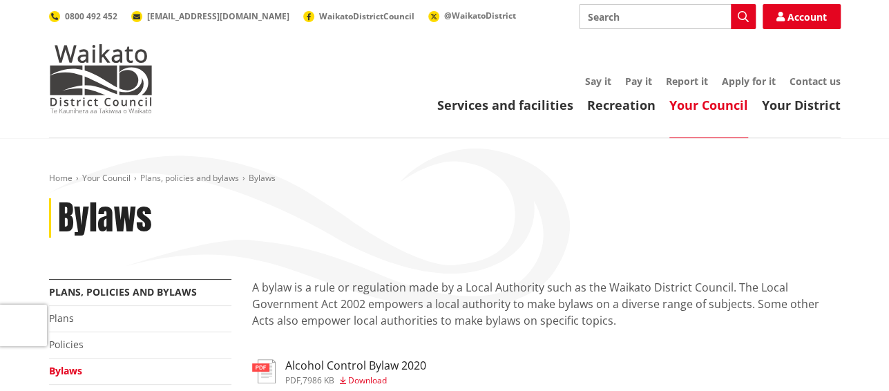
click at [648, 21] on input "Search" at bounding box center [667, 16] width 177 height 25
type input "standing election"
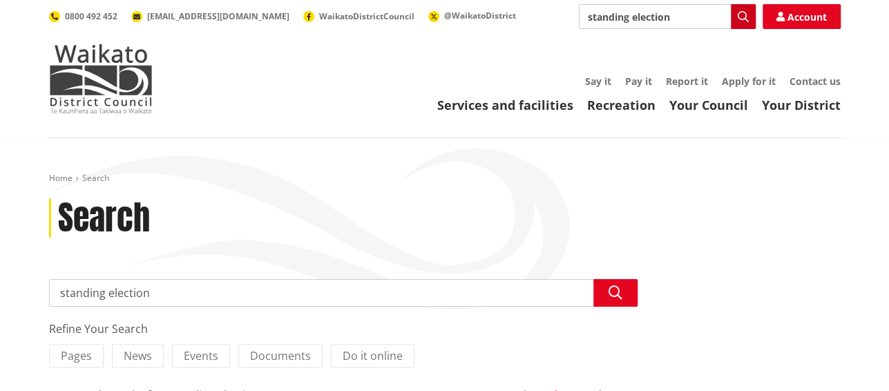
click at [743, 17] on icon "button" at bounding box center [743, 16] width 11 height 11
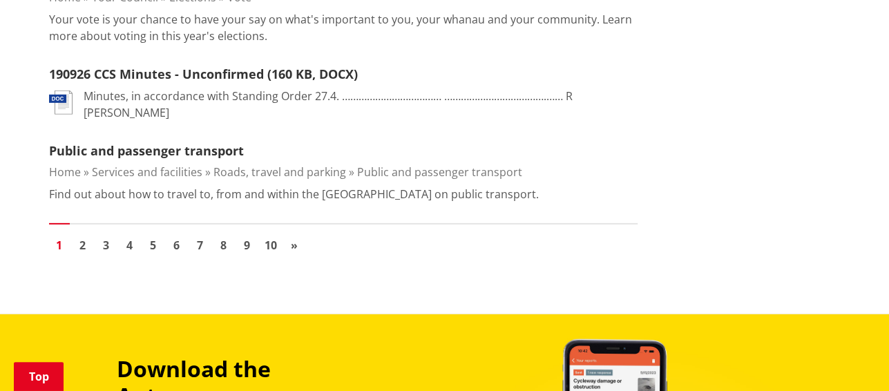
scroll to position [2141, 0]
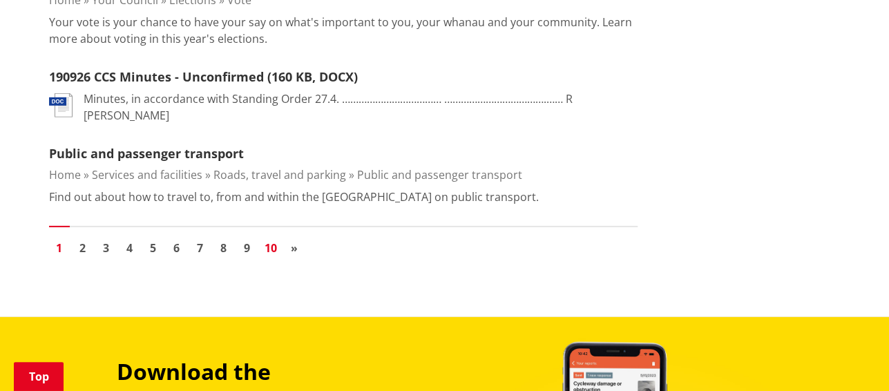
click at [273, 238] on link "10" at bounding box center [270, 248] width 21 height 21
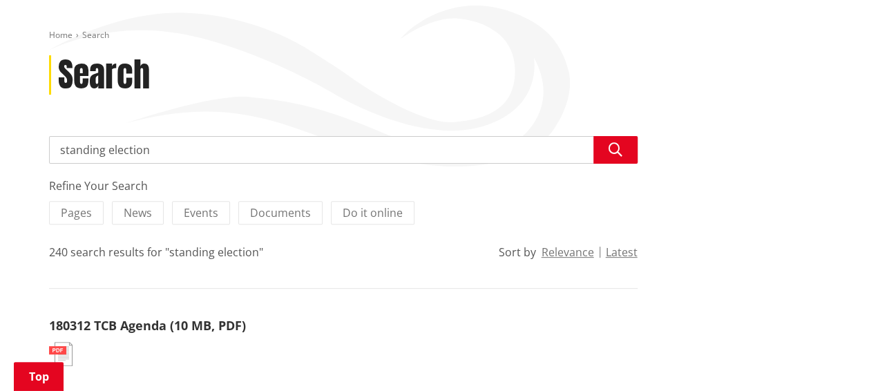
scroll to position [117, 0]
